Goal: Transaction & Acquisition: Download file/media

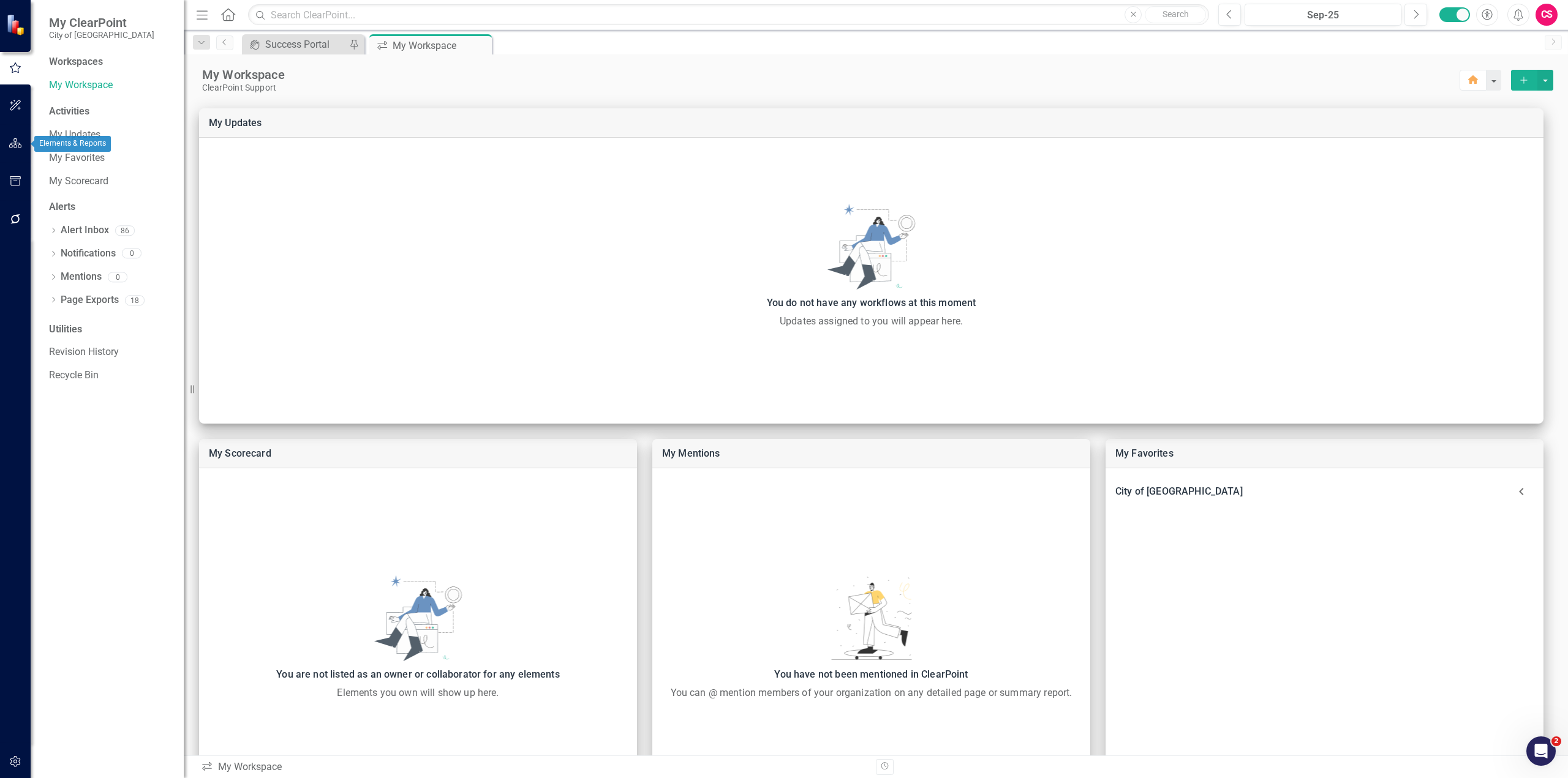
click at [19, 145] on icon "button" at bounding box center [15, 143] width 13 height 10
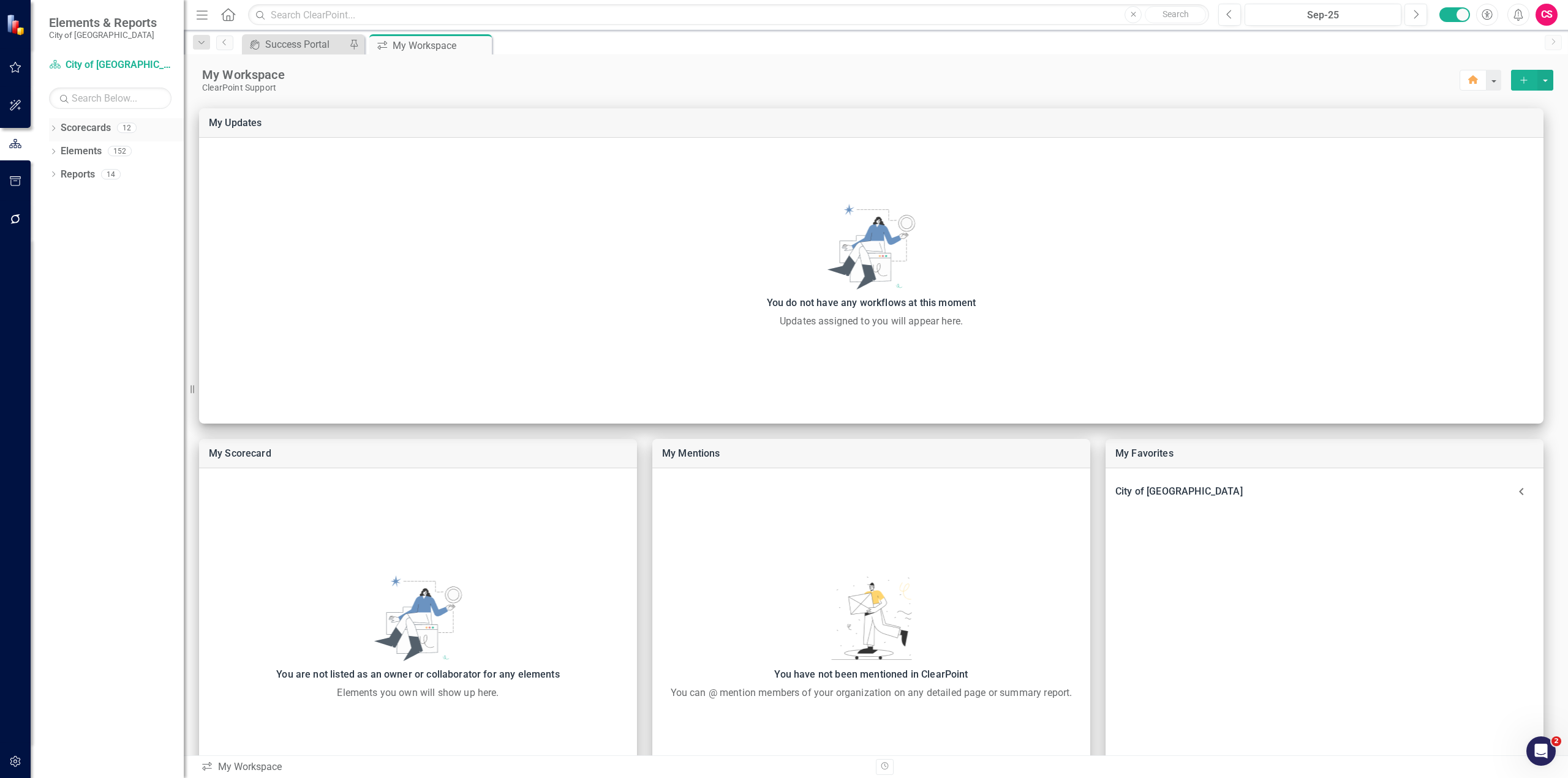
click at [81, 127] on link "Scorecards" at bounding box center [86, 128] width 50 height 14
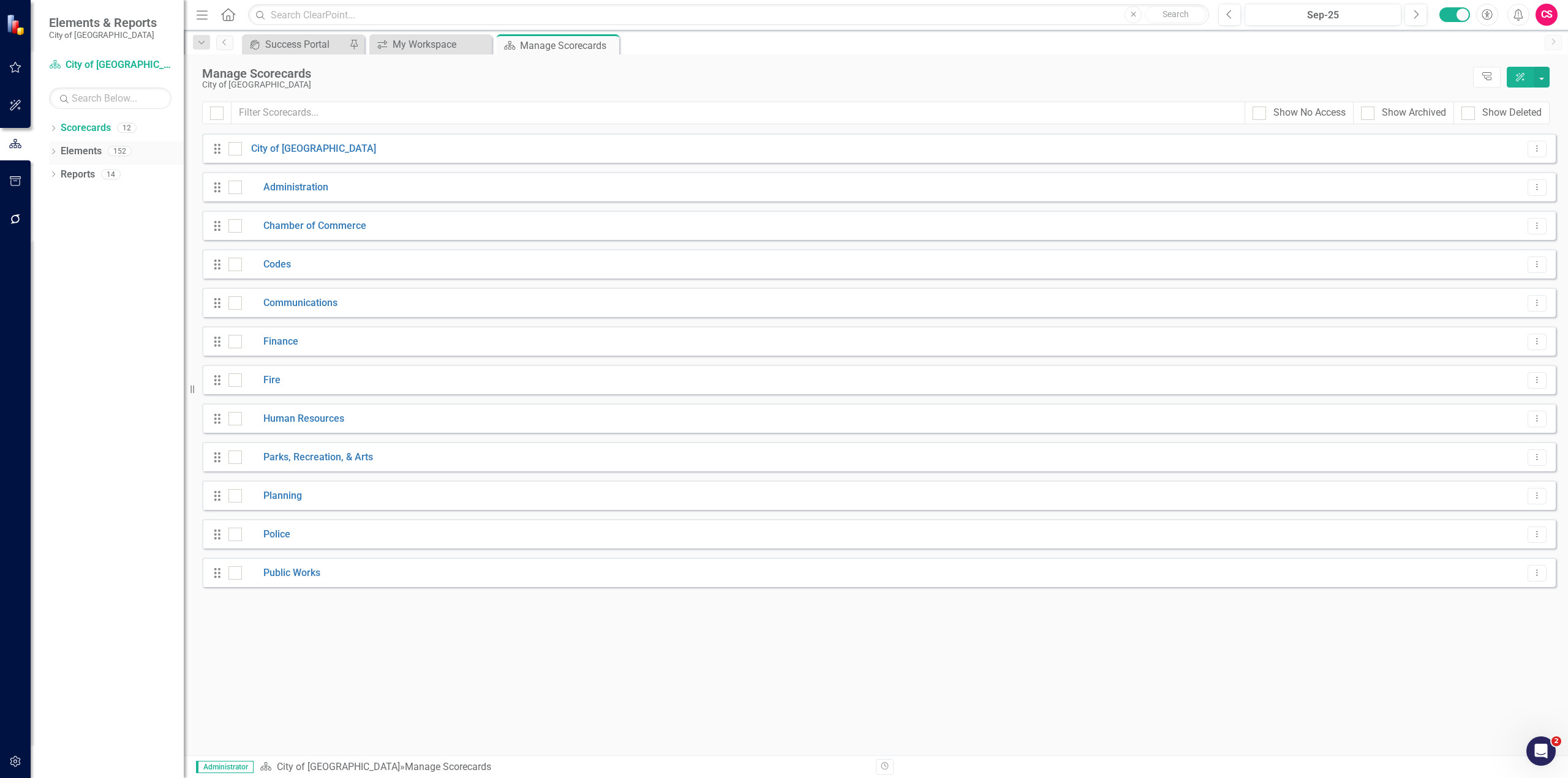
click at [71, 146] on link "Elements" at bounding box center [81, 151] width 41 height 14
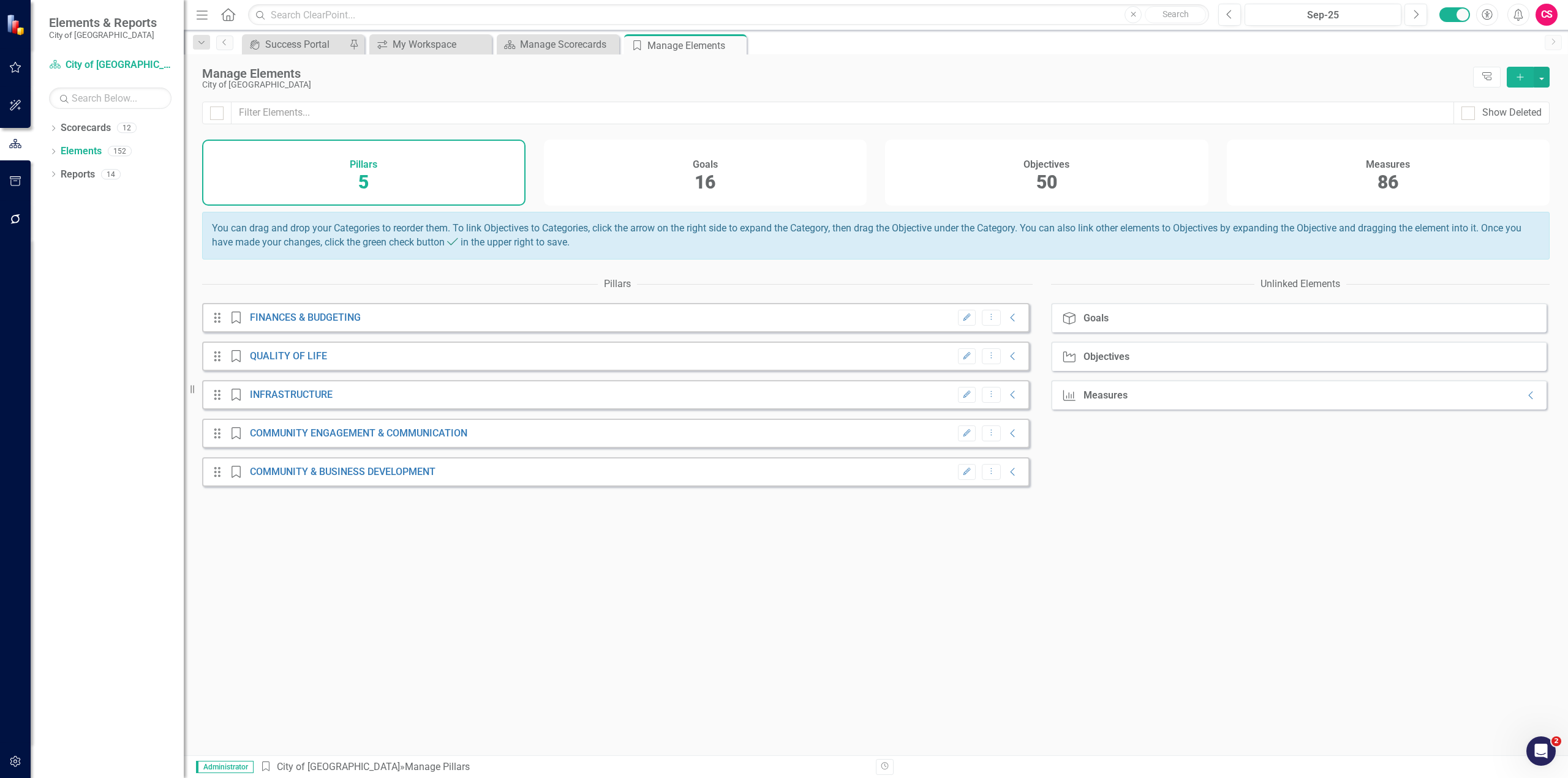
click at [575, 166] on div "Goals 16" at bounding box center [706, 173] width 323 height 66
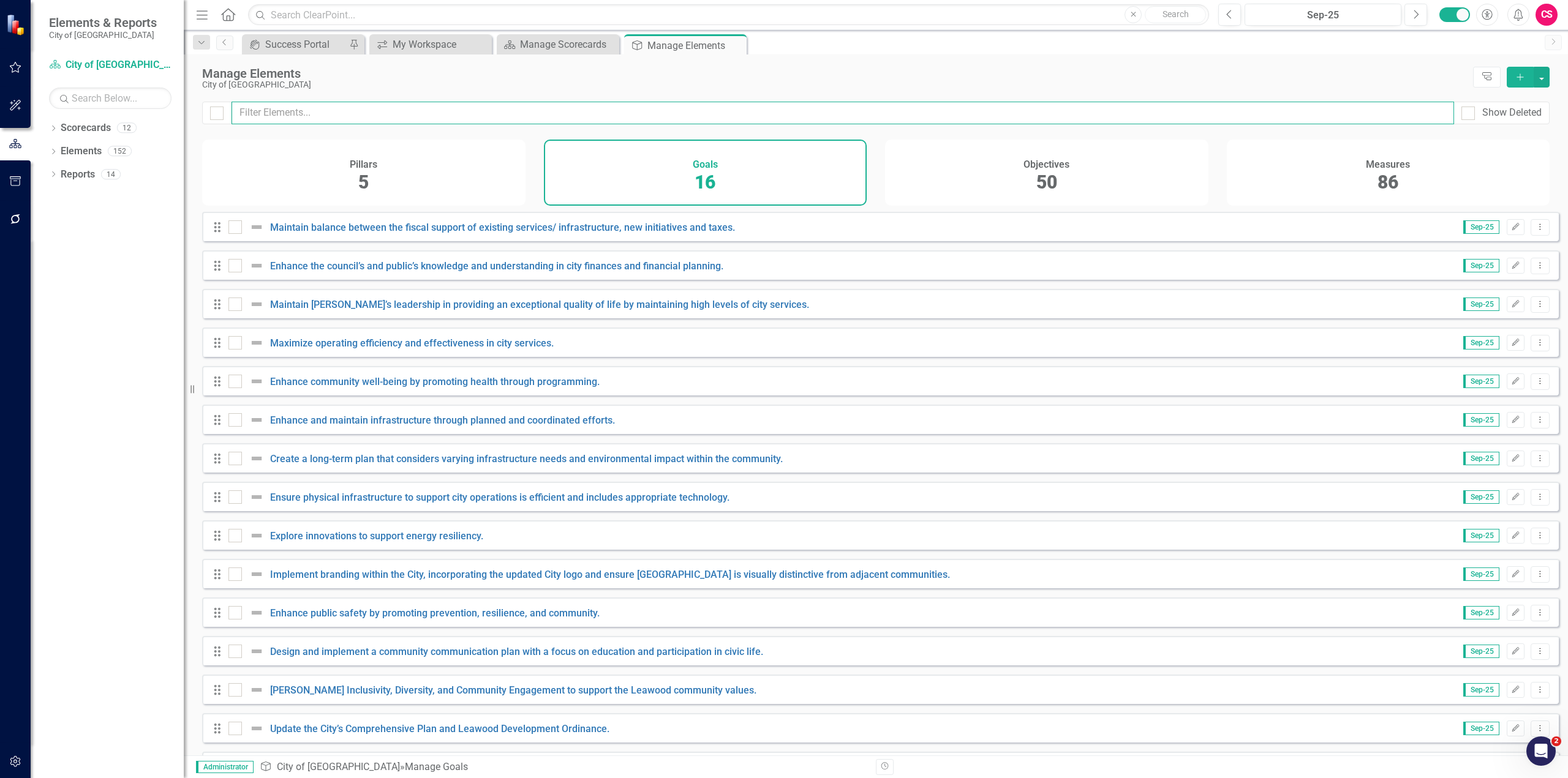
drag, startPoint x: 1020, startPoint y: 120, endPoint x: 1010, endPoint y: 143, distance: 25.1
click at [1020, 120] on input "text" at bounding box center [842, 113] width 1222 height 23
click at [1007, 149] on div "Objectives 50" at bounding box center [1047, 173] width 323 height 66
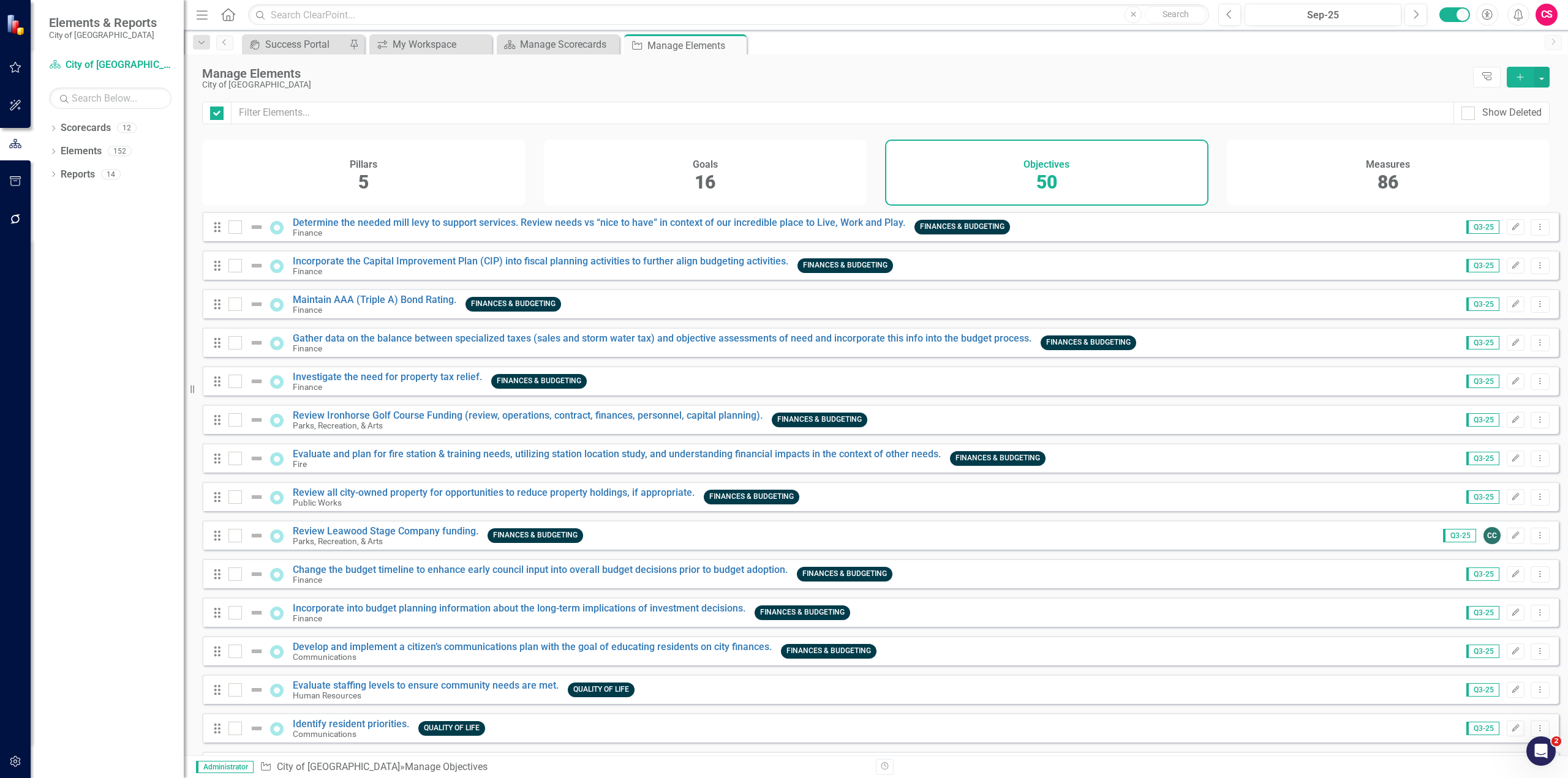
checkbox input "false"
click at [531, 229] on link "Determine the needed mill levy to support services. Review needs vs “nice to ha…" at bounding box center [599, 222] width 613 height 11
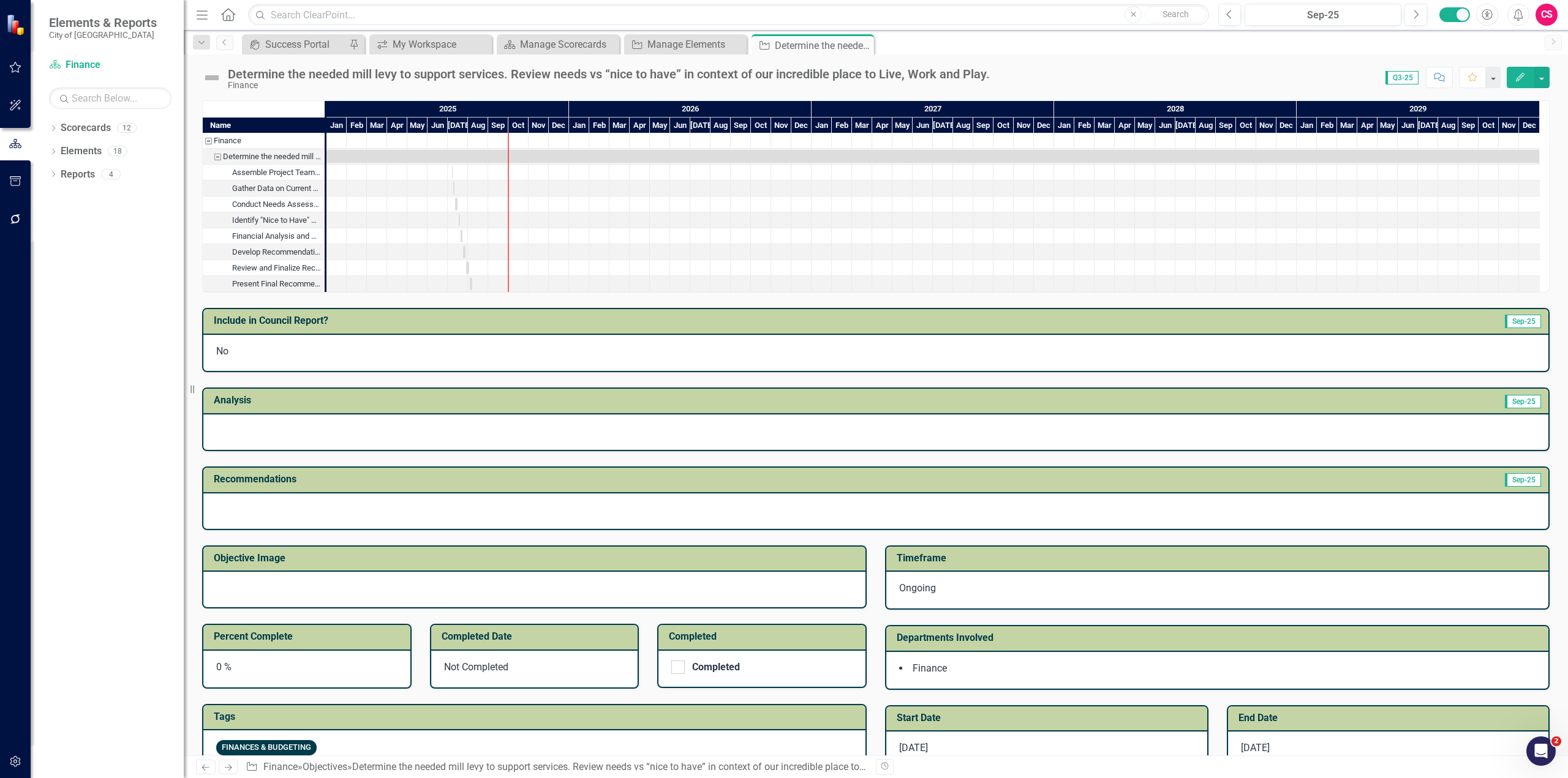
scroll to position [158, 0]
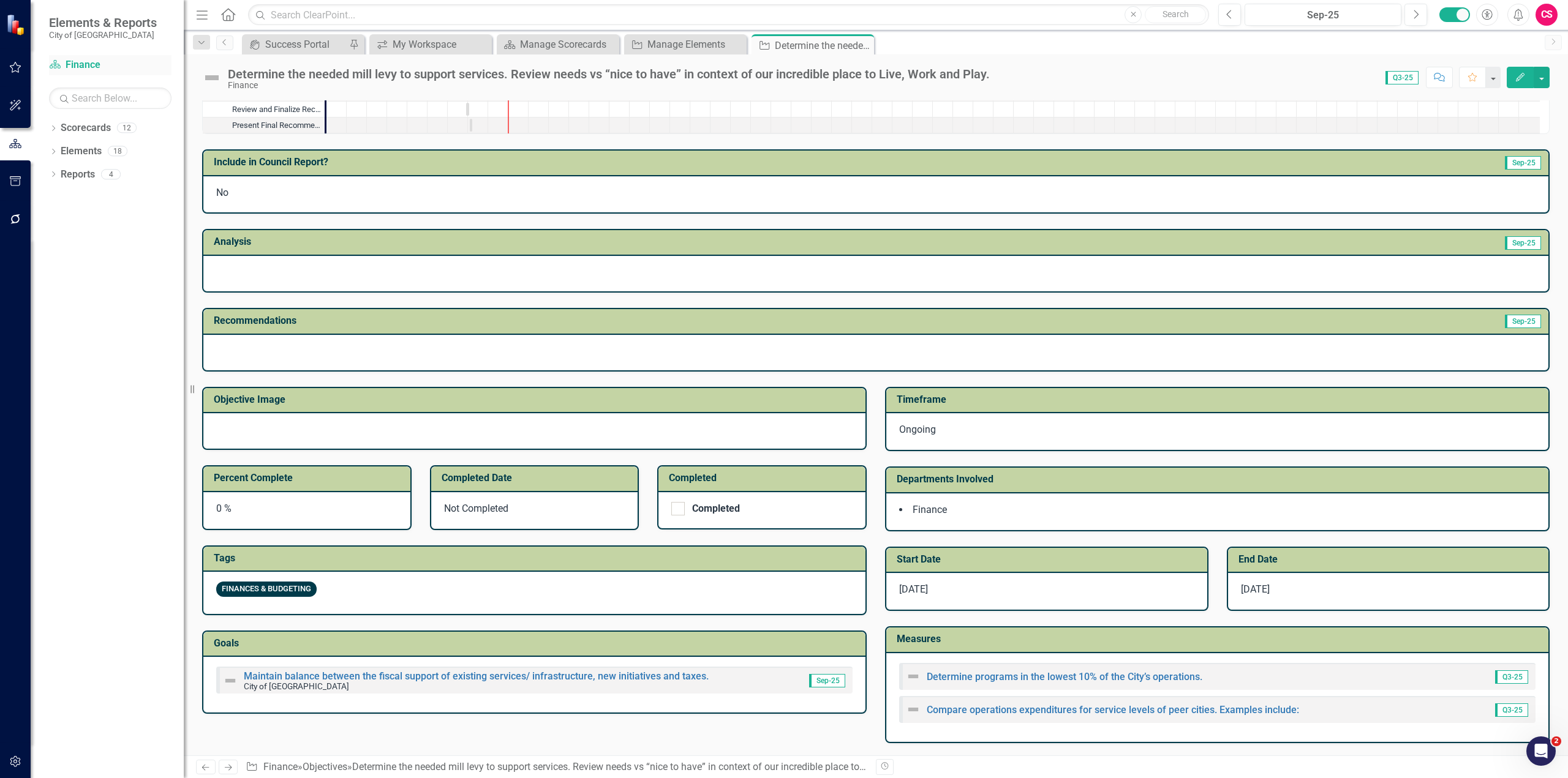
click at [91, 62] on link "Scorecard Finance" at bounding box center [111, 65] width 123 height 14
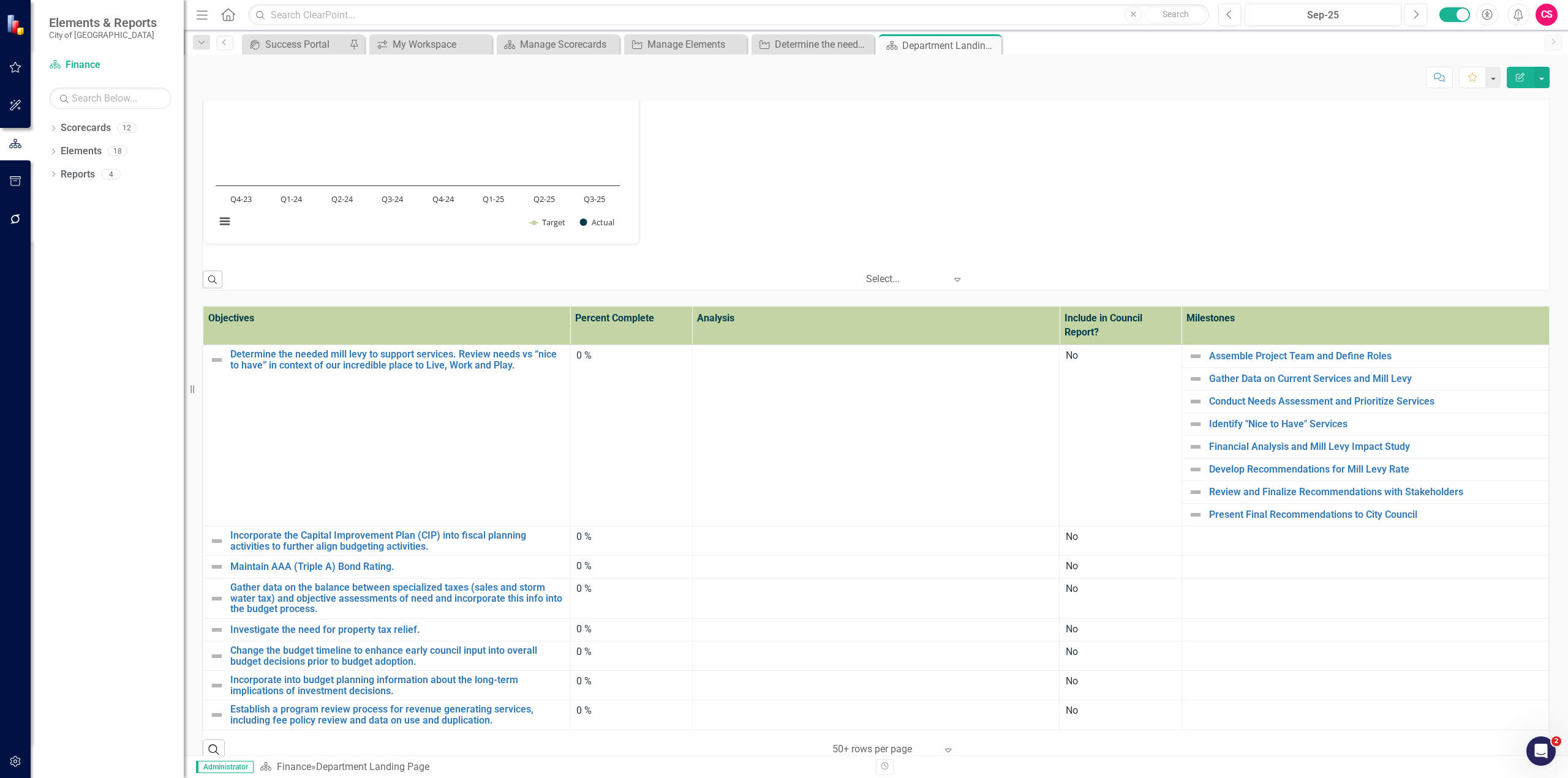
scroll to position [1040, 0]
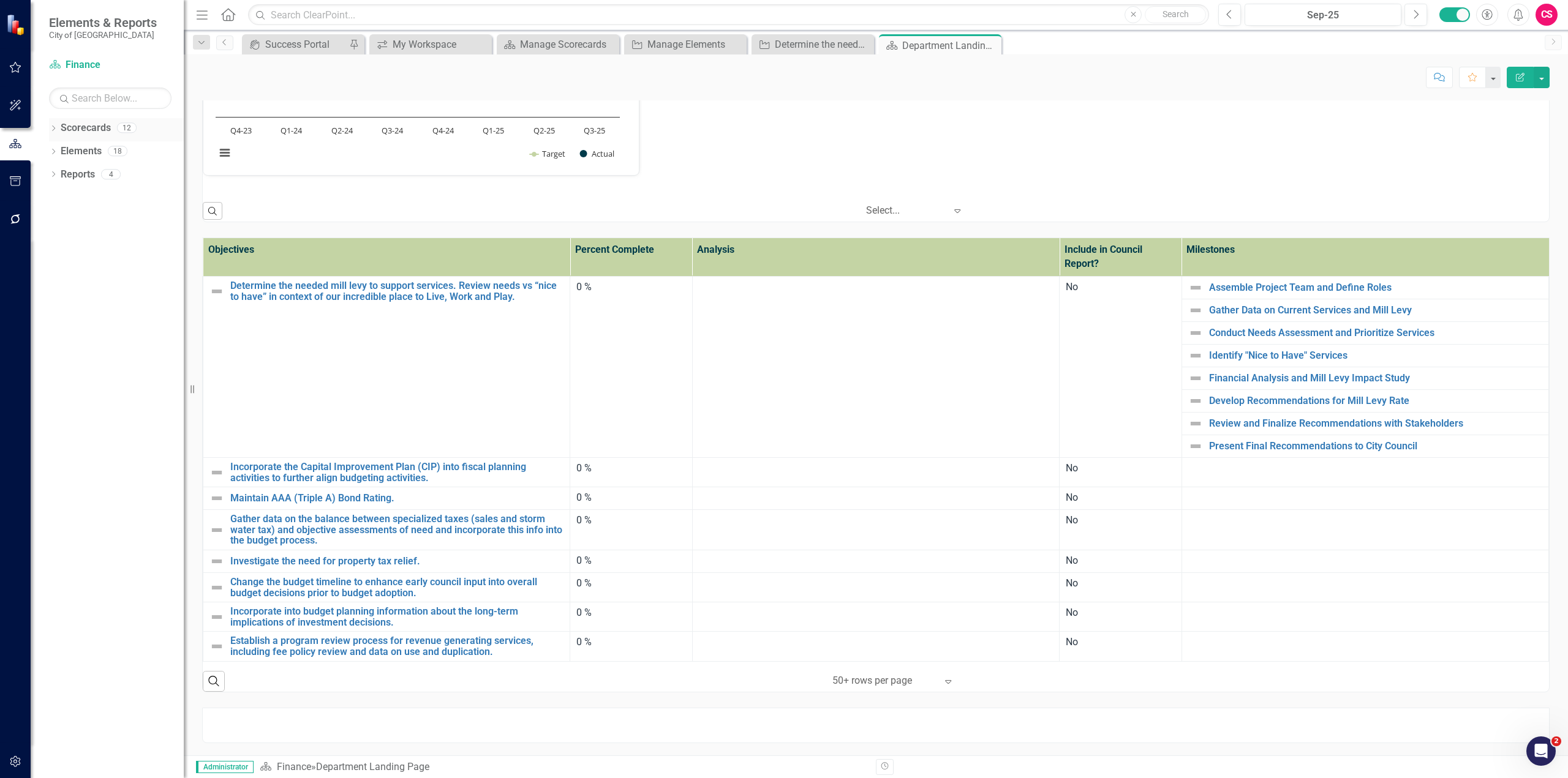
click at [57, 127] on icon "Dropdown" at bounding box center [53, 129] width 9 height 6
click at [61, 152] on icon "Dropdown" at bounding box center [59, 150] width 9 height 7
click at [108, 150] on link "City of [GEOGRAPHIC_DATA]" at bounding box center [125, 151] width 116 height 14
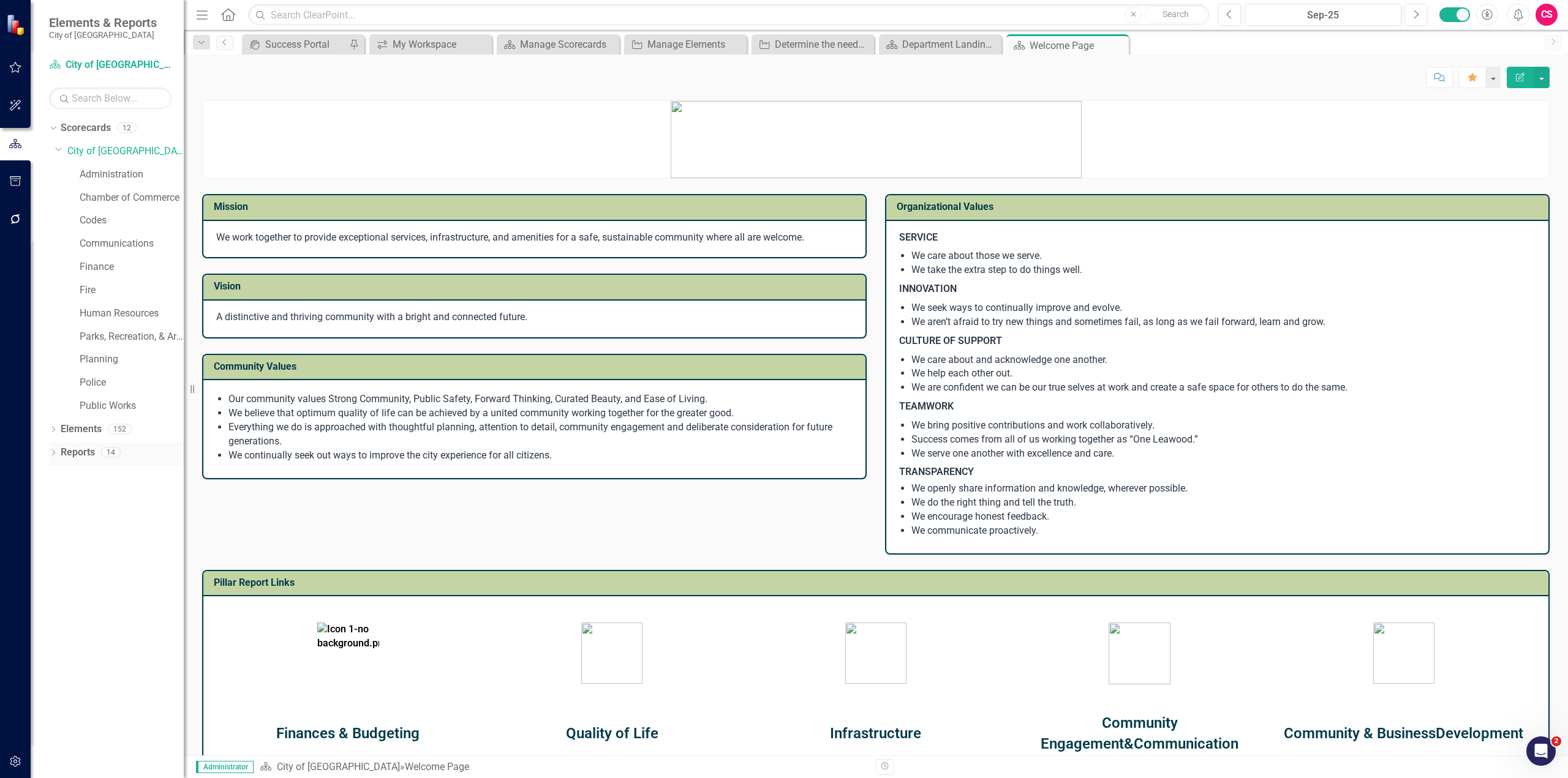
click at [52, 452] on icon "Dropdown" at bounding box center [53, 454] width 9 height 6
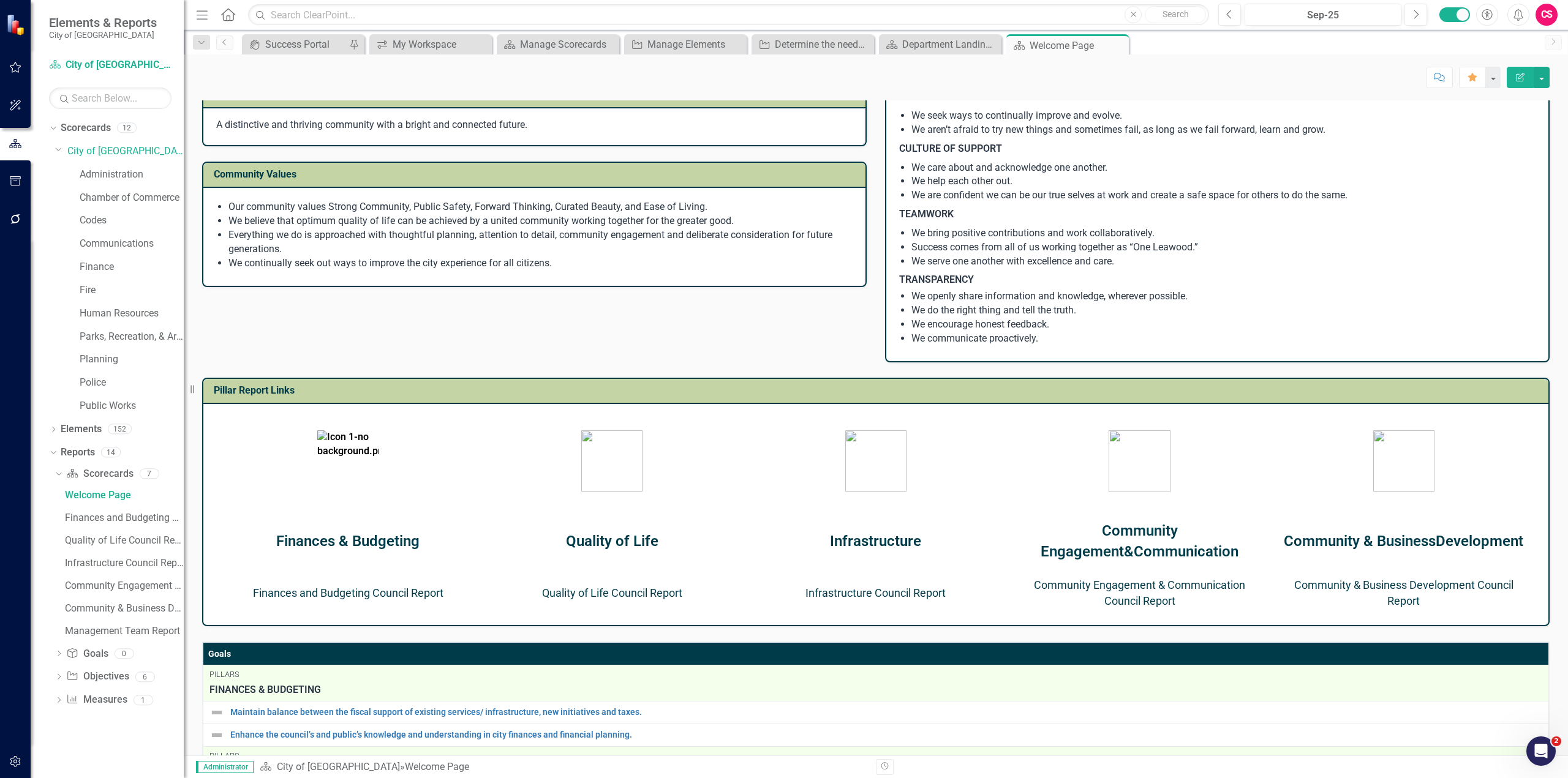
scroll to position [368, 0]
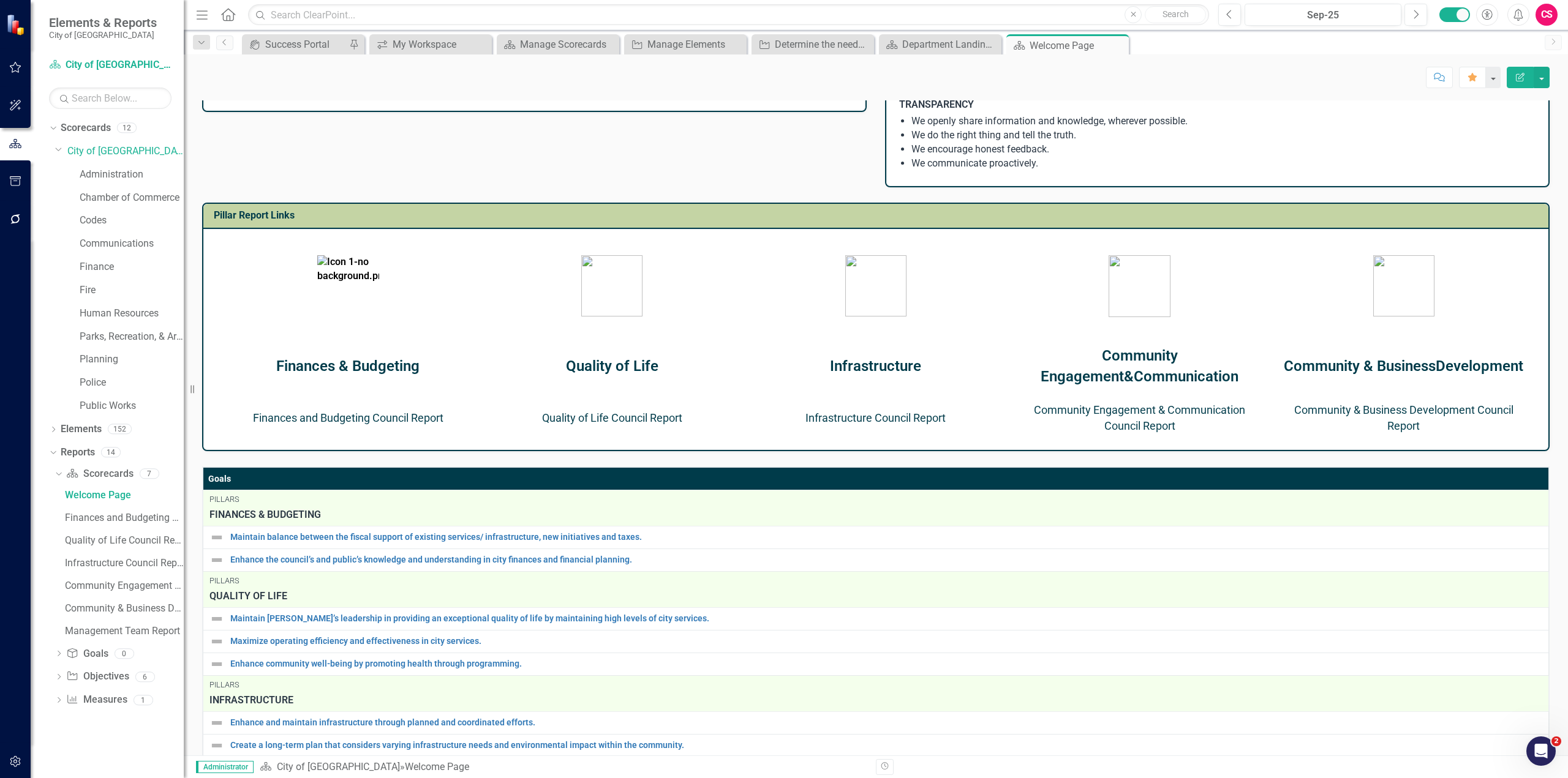
click at [365, 421] on link "Finances and Budgeting Council Report" at bounding box center [348, 418] width 191 height 13
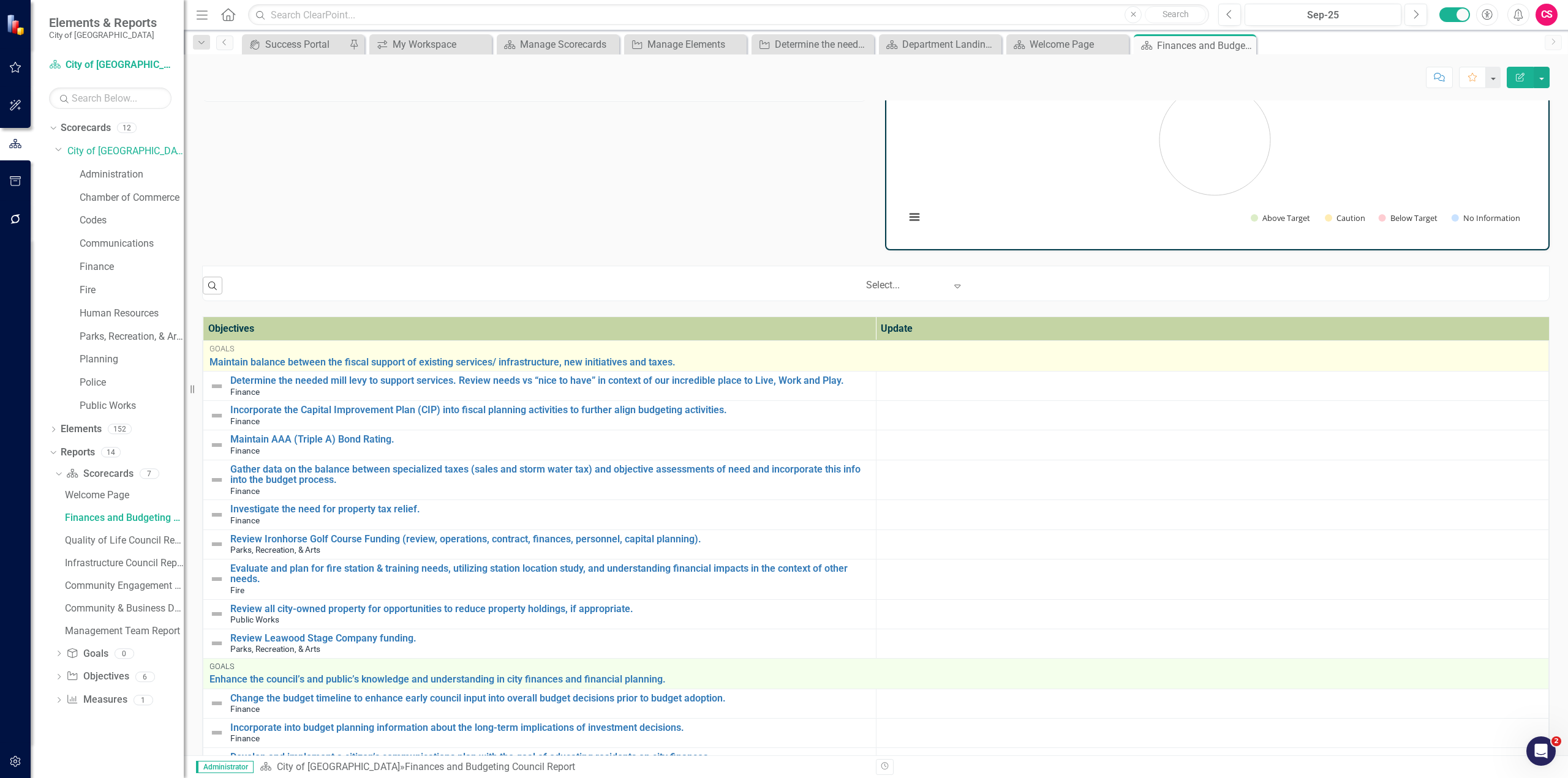
scroll to position [149, 0]
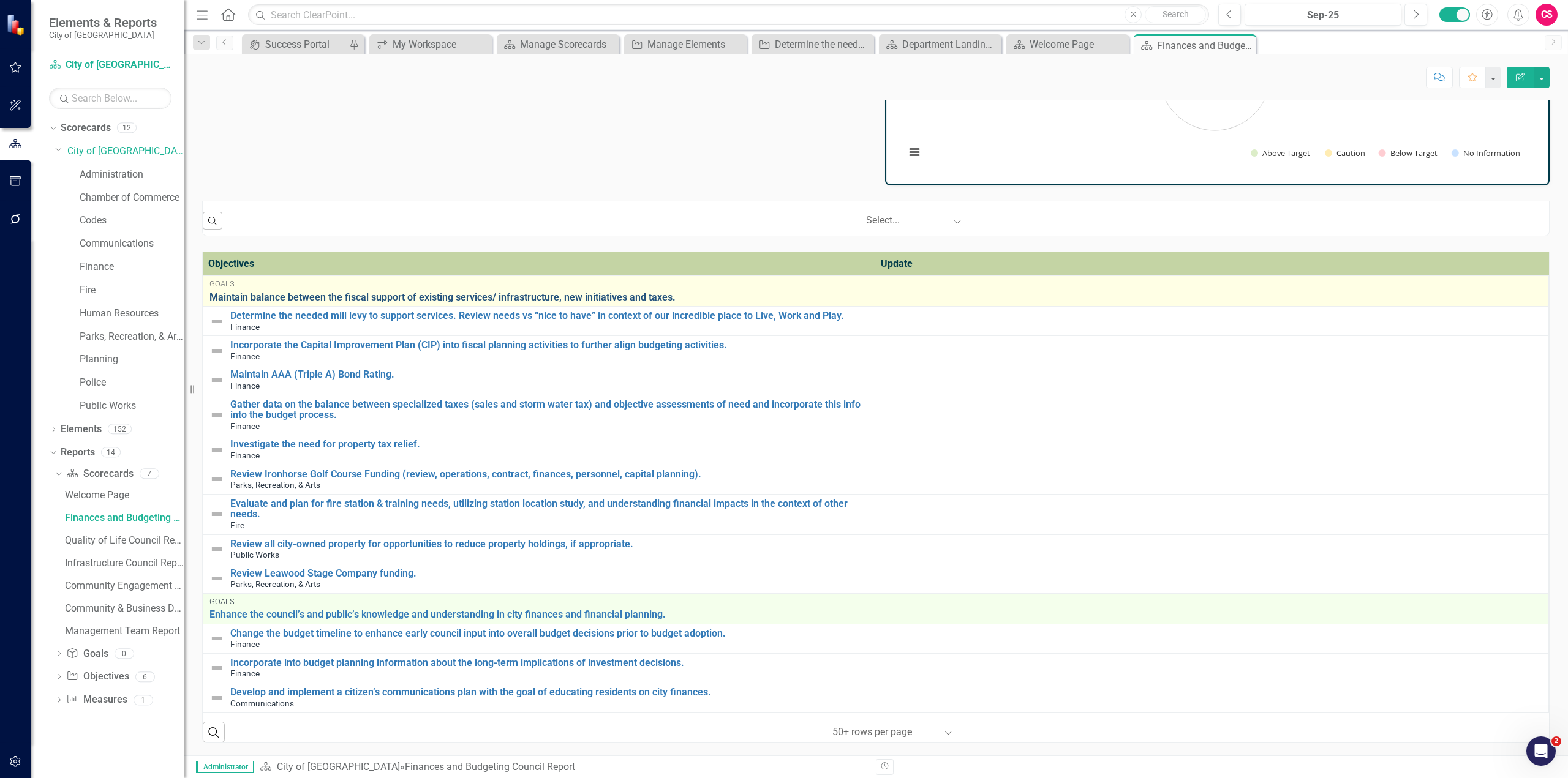
click at [298, 292] on link "Maintain balance between the fiscal support of existing services/ infrastructur…" at bounding box center [875, 297] width 1333 height 11
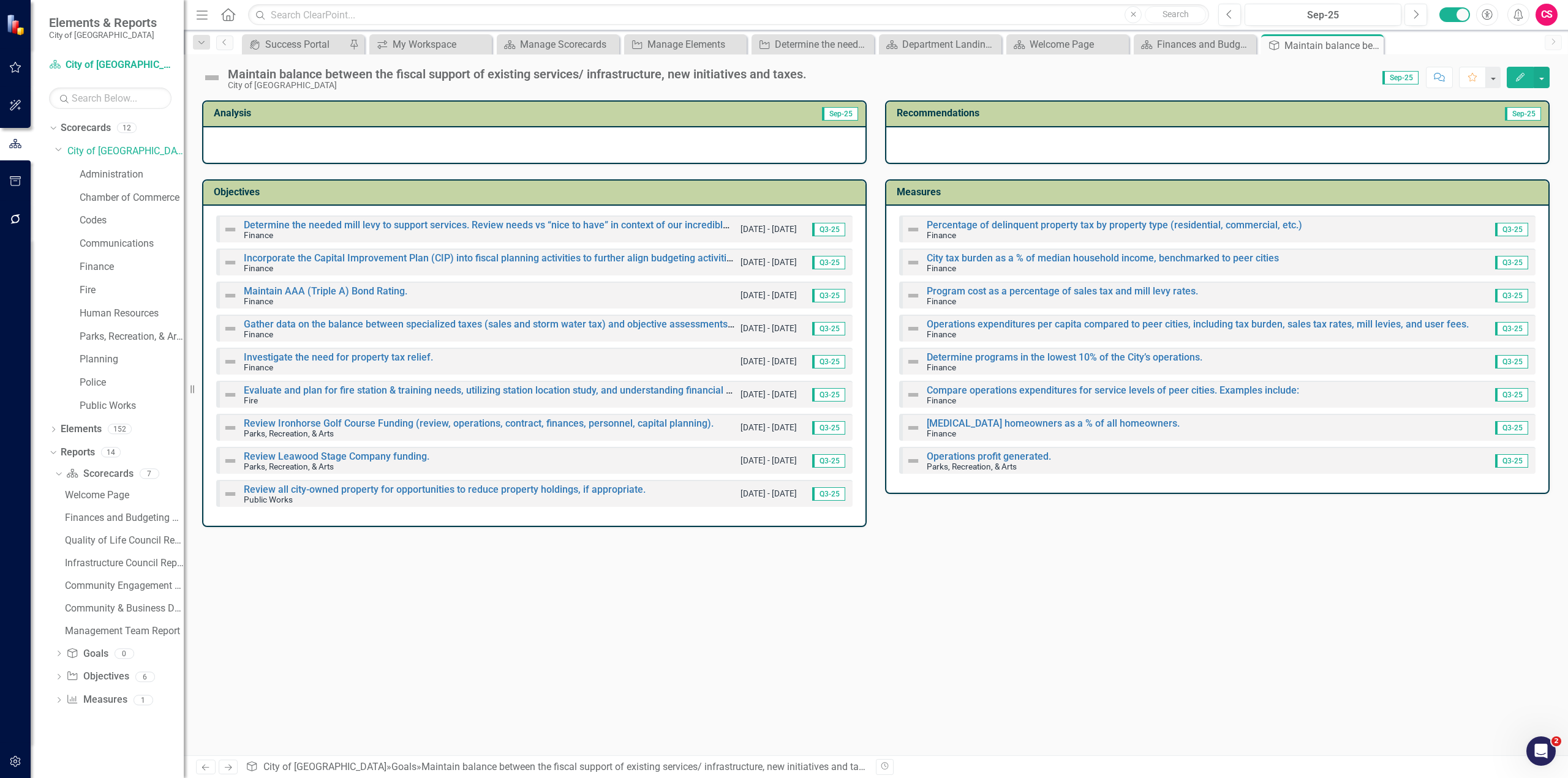
click at [210, 78] on img at bounding box center [212, 78] width 19 height 19
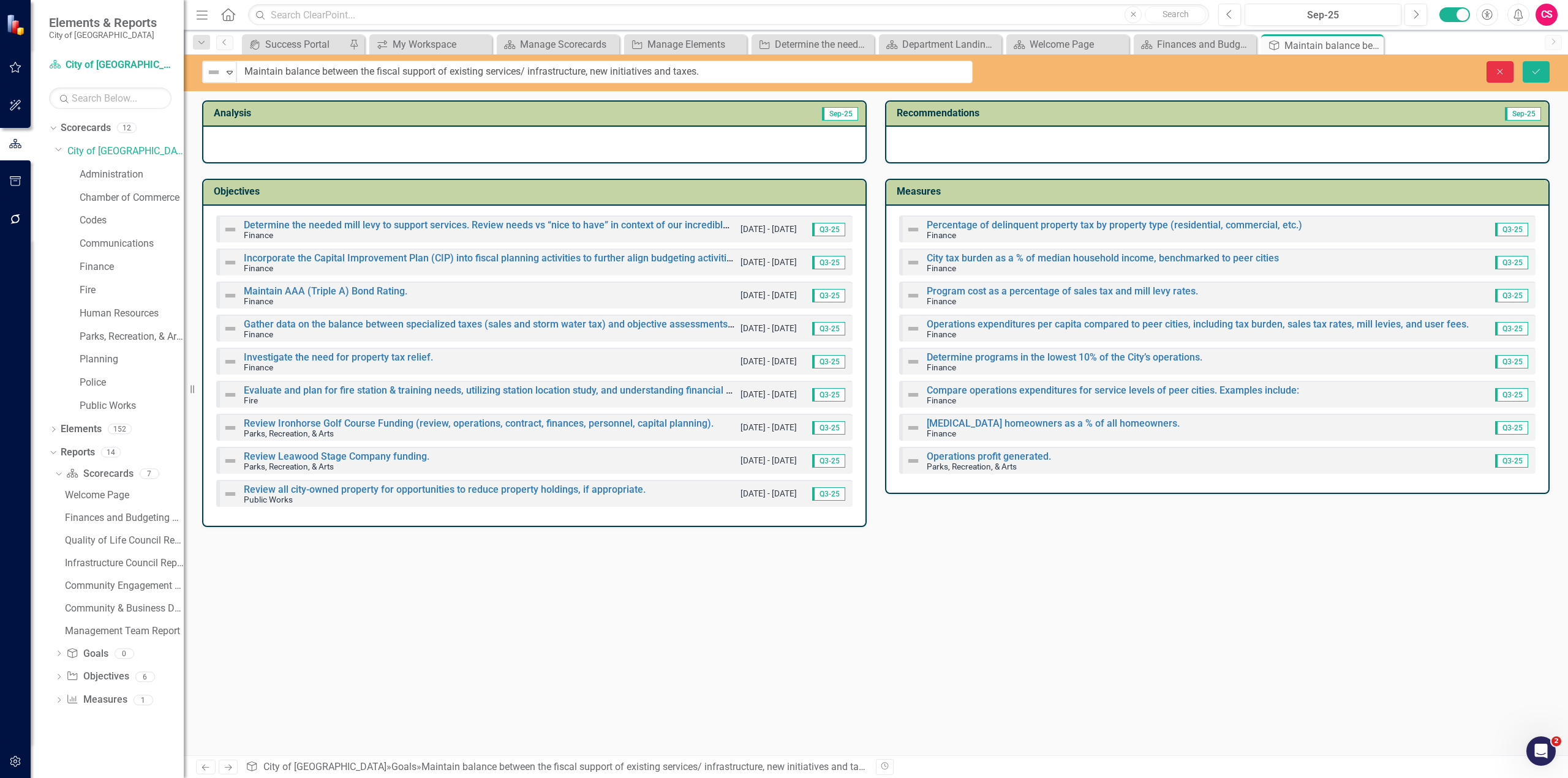
click at [1503, 74] on icon "Close" at bounding box center [1500, 71] width 11 height 9
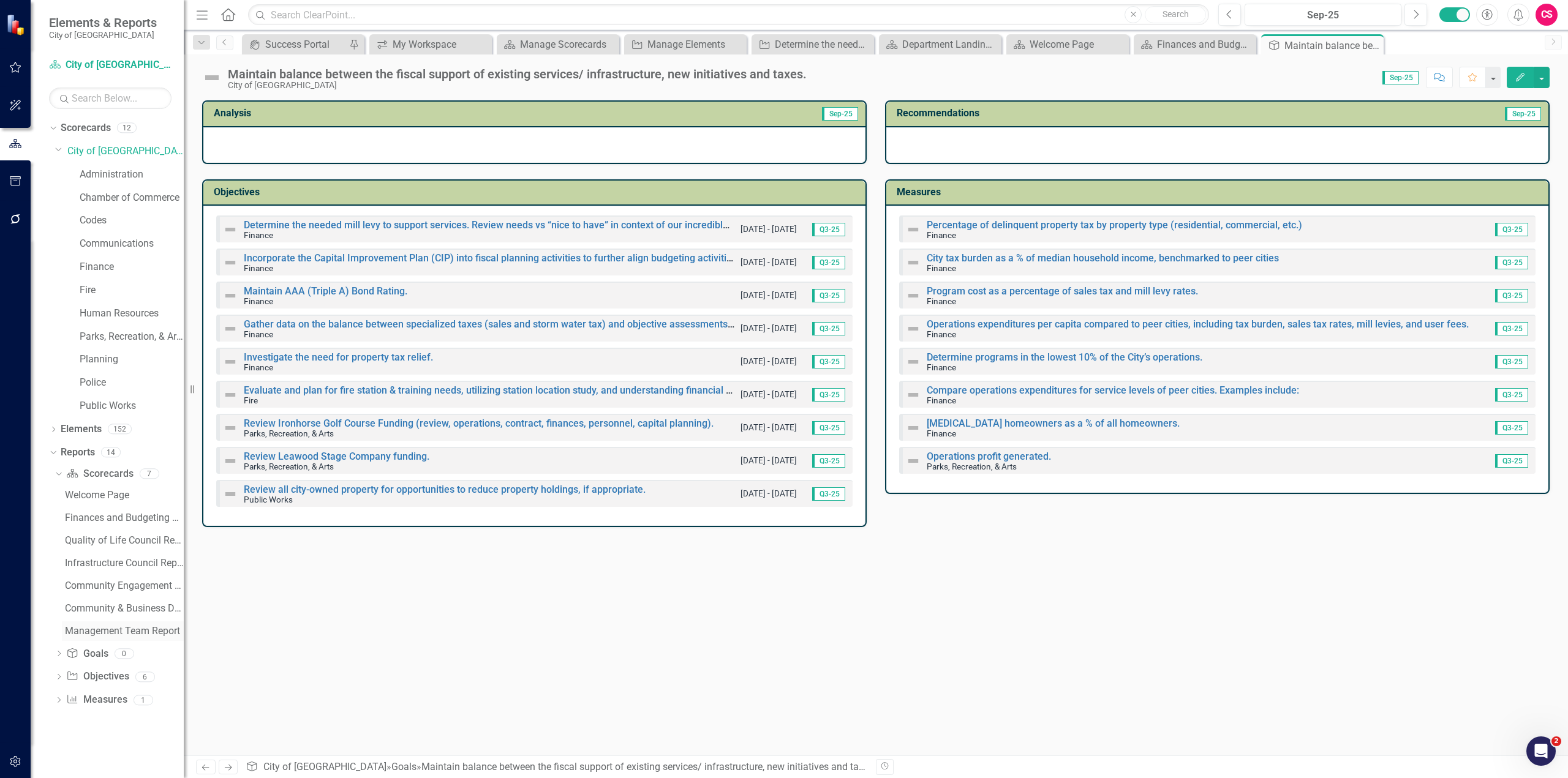
click at [150, 629] on div "Management Team Report" at bounding box center [124, 631] width 119 height 11
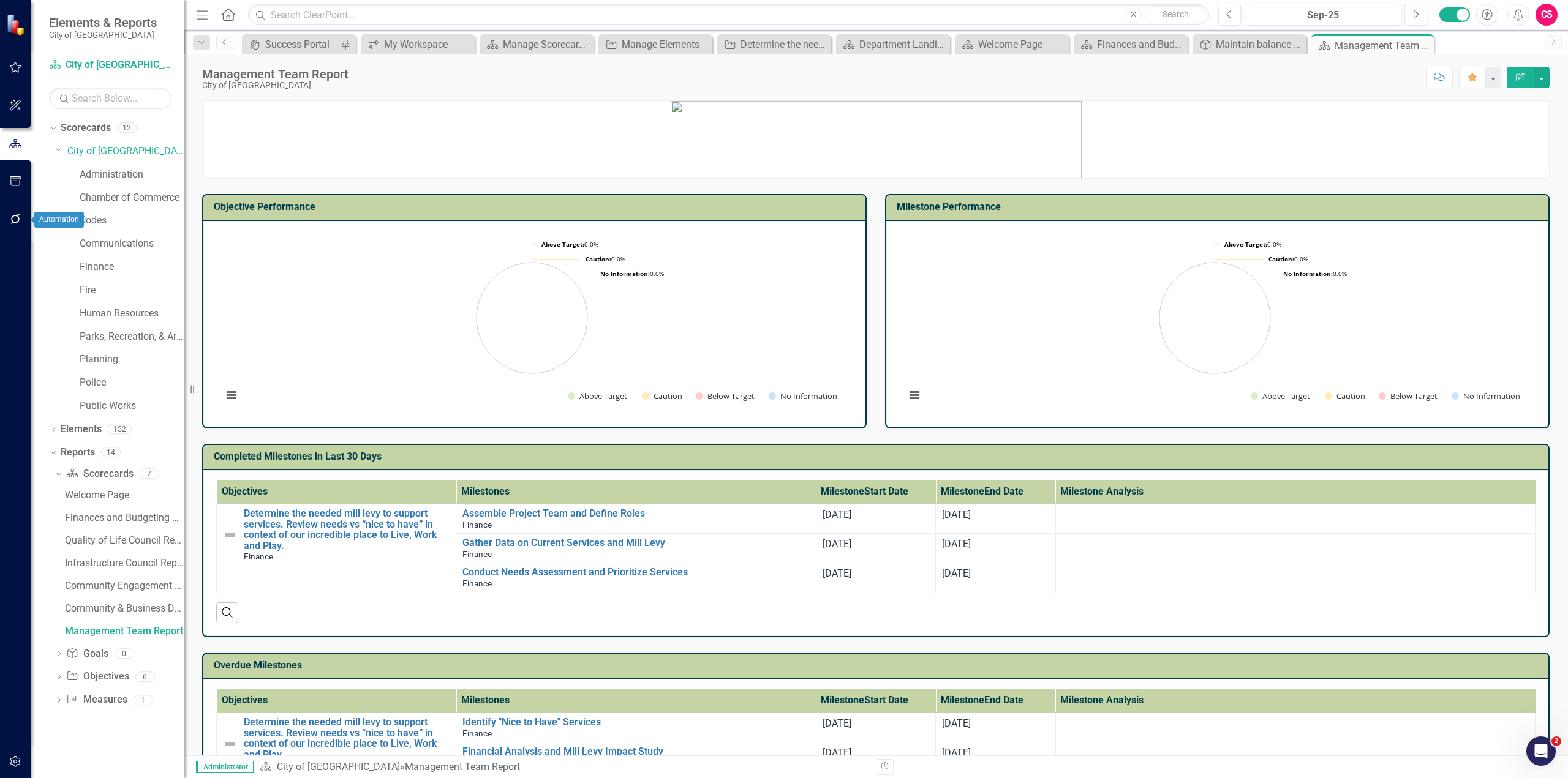
click at [15, 226] on button "button" at bounding box center [15, 220] width 27 height 26
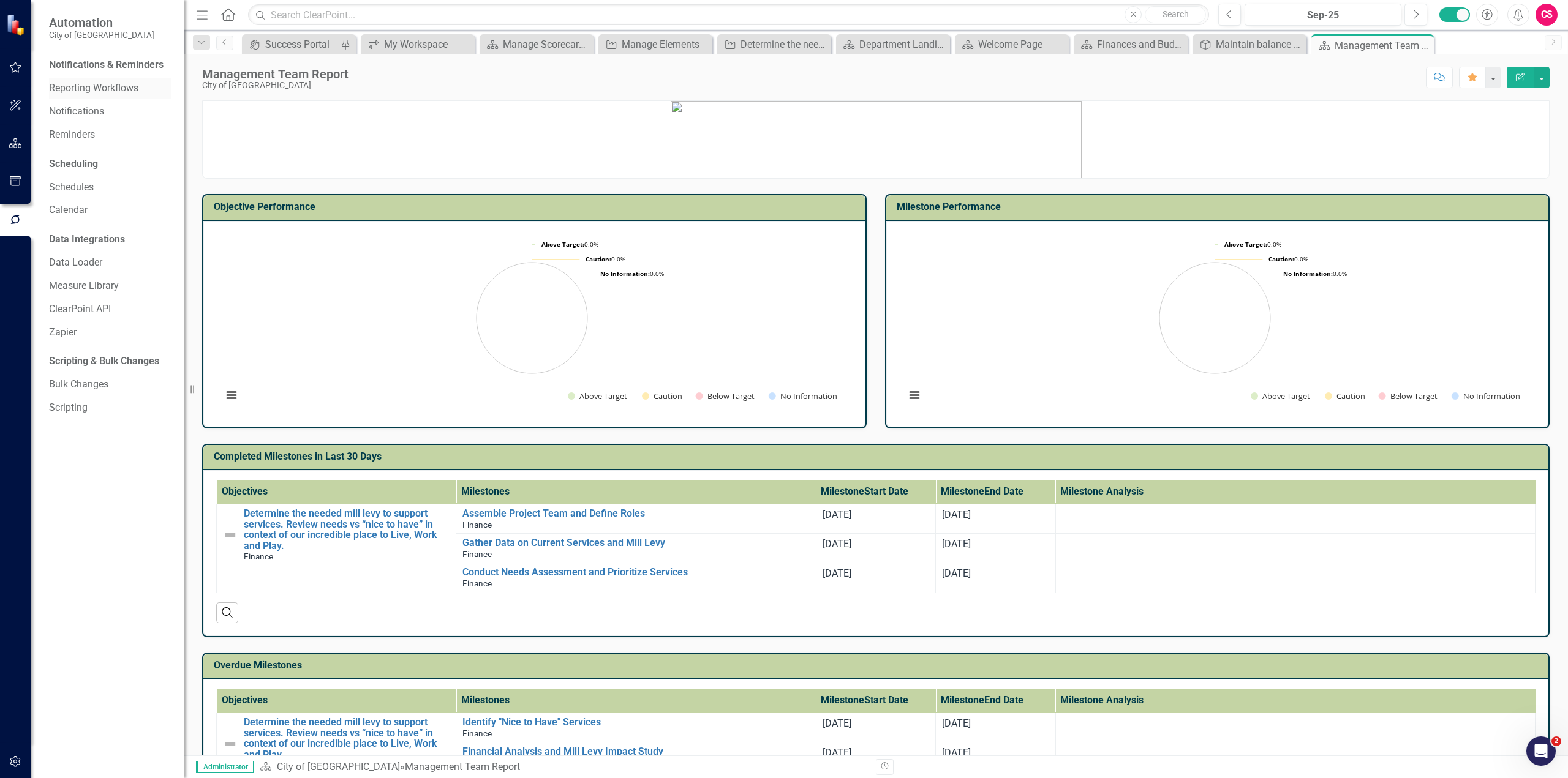
click at [70, 83] on link "Reporting Workflows" at bounding box center [111, 88] width 123 height 14
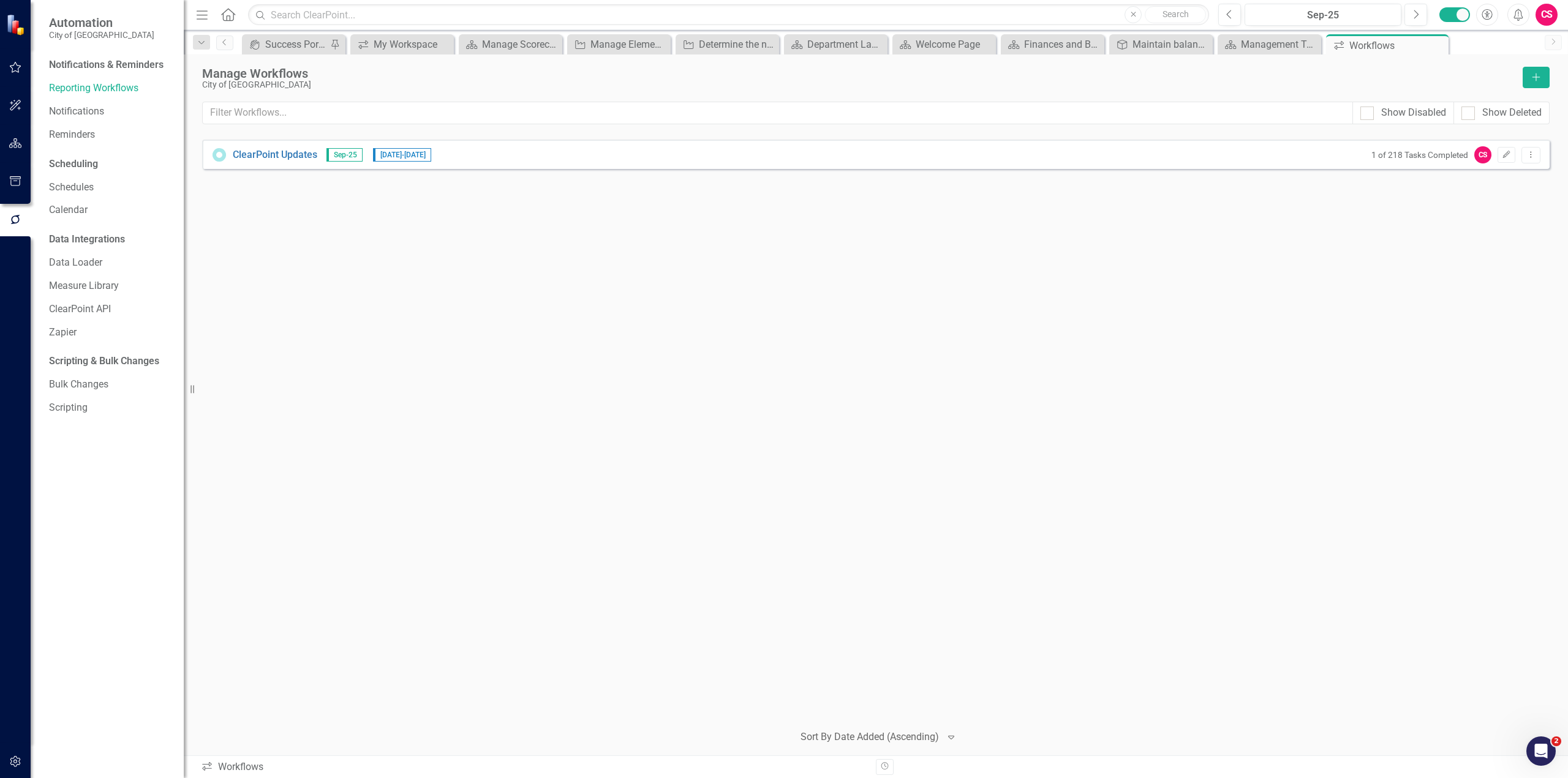
click at [19, 766] on icon "button" at bounding box center [15, 762] width 13 height 10
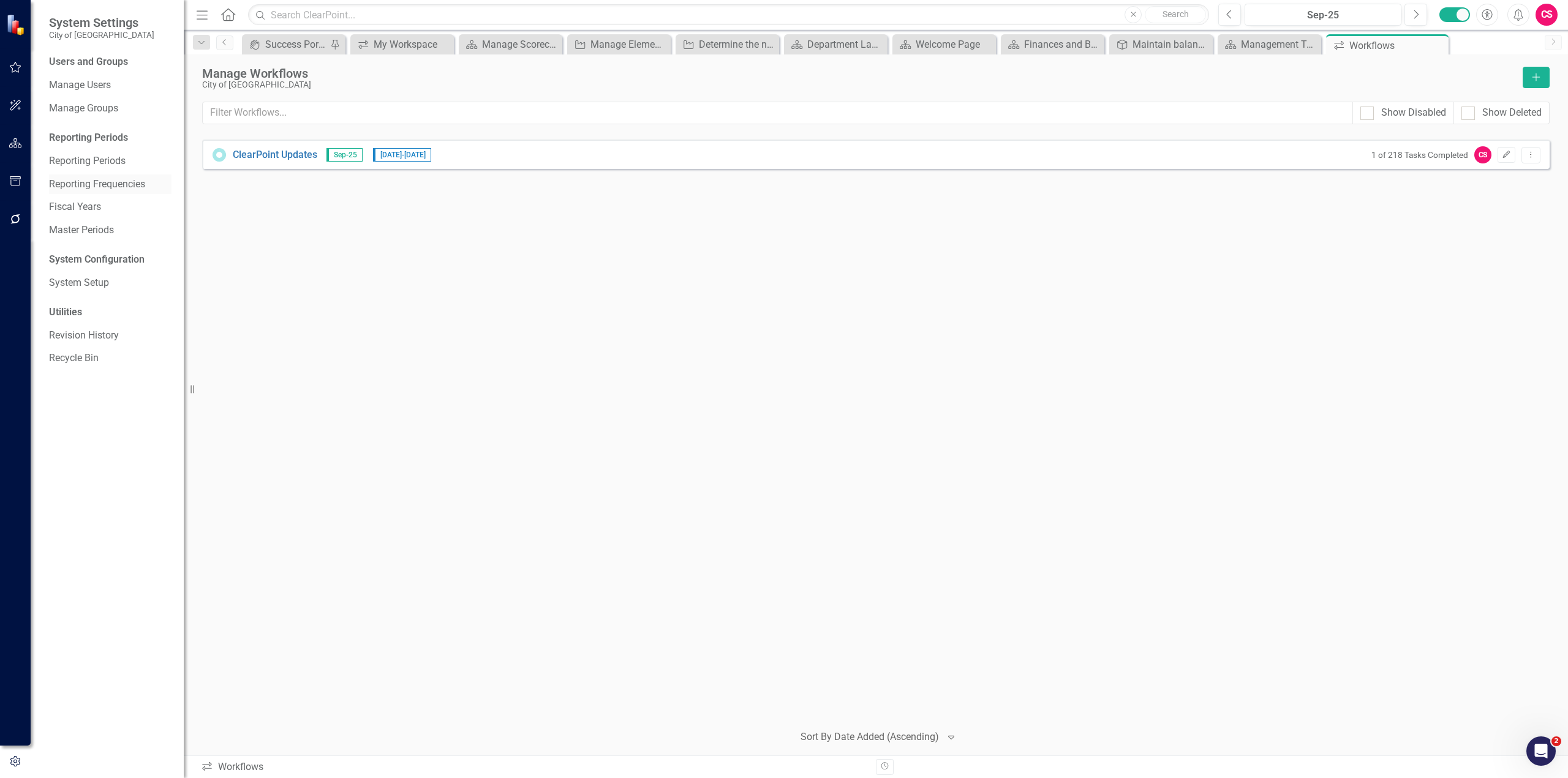
click at [92, 186] on link "Reporting Frequencies" at bounding box center [111, 184] width 123 height 14
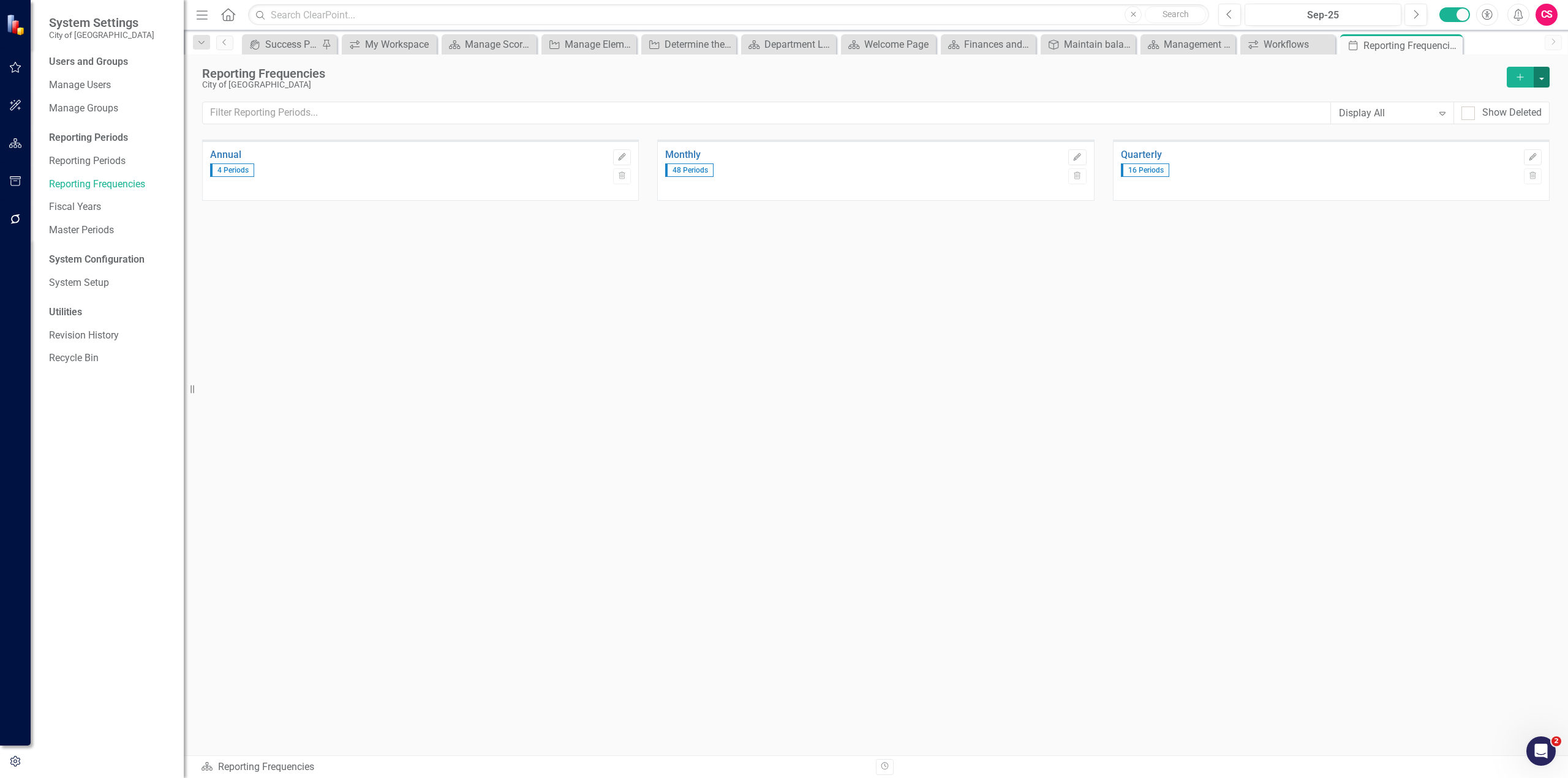
click at [1539, 78] on button "button" at bounding box center [1541, 78] width 16 height 21
click at [1515, 124] on link "Excel File Period Report" at bounding box center [1480, 122] width 137 height 23
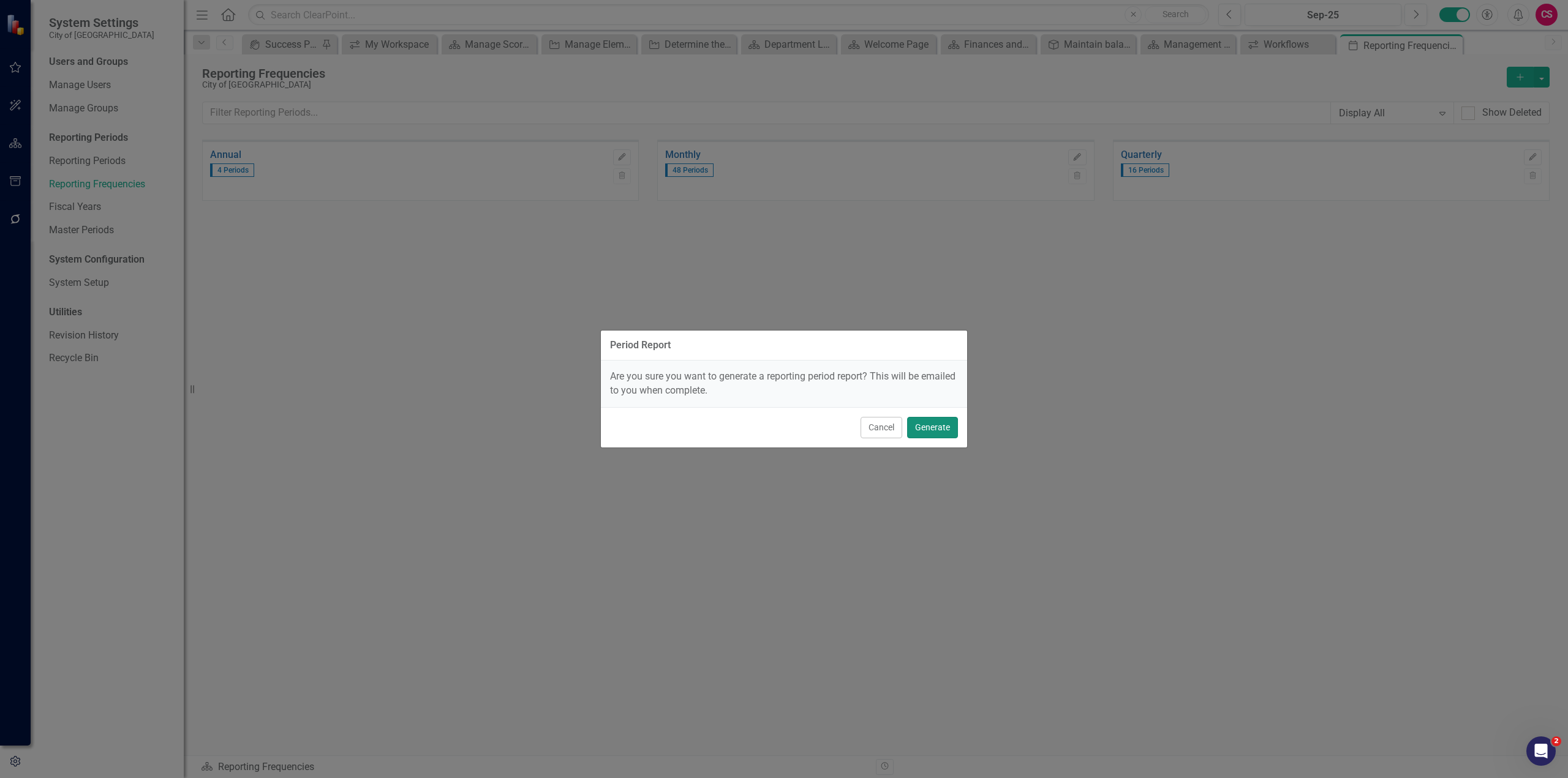
click at [940, 418] on button "Generate" at bounding box center [932, 427] width 51 height 22
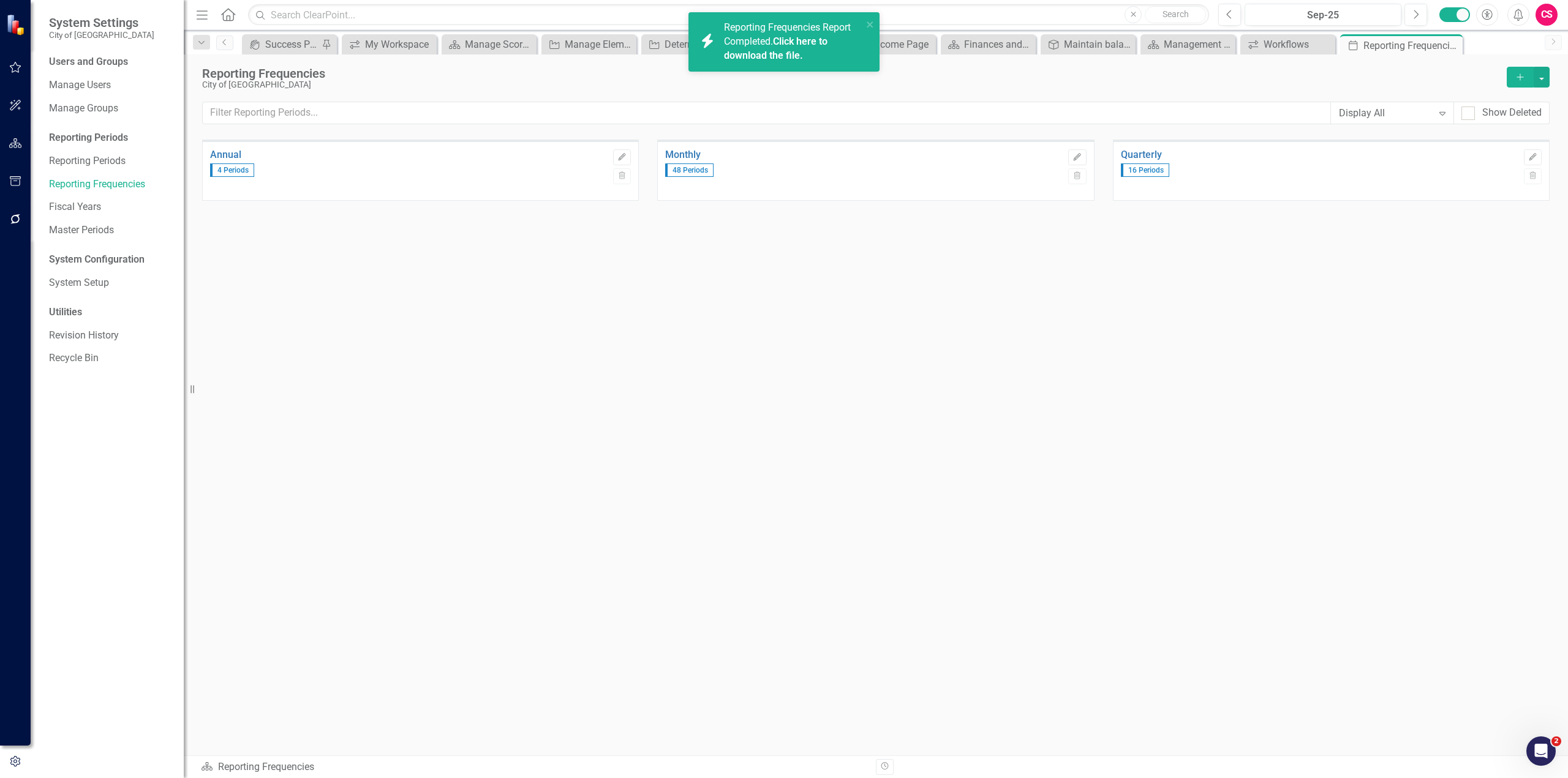
click at [787, 44] on link "Click here to download the file." at bounding box center [776, 48] width 103 height 26
